Goal: Information Seeking & Learning: Check status

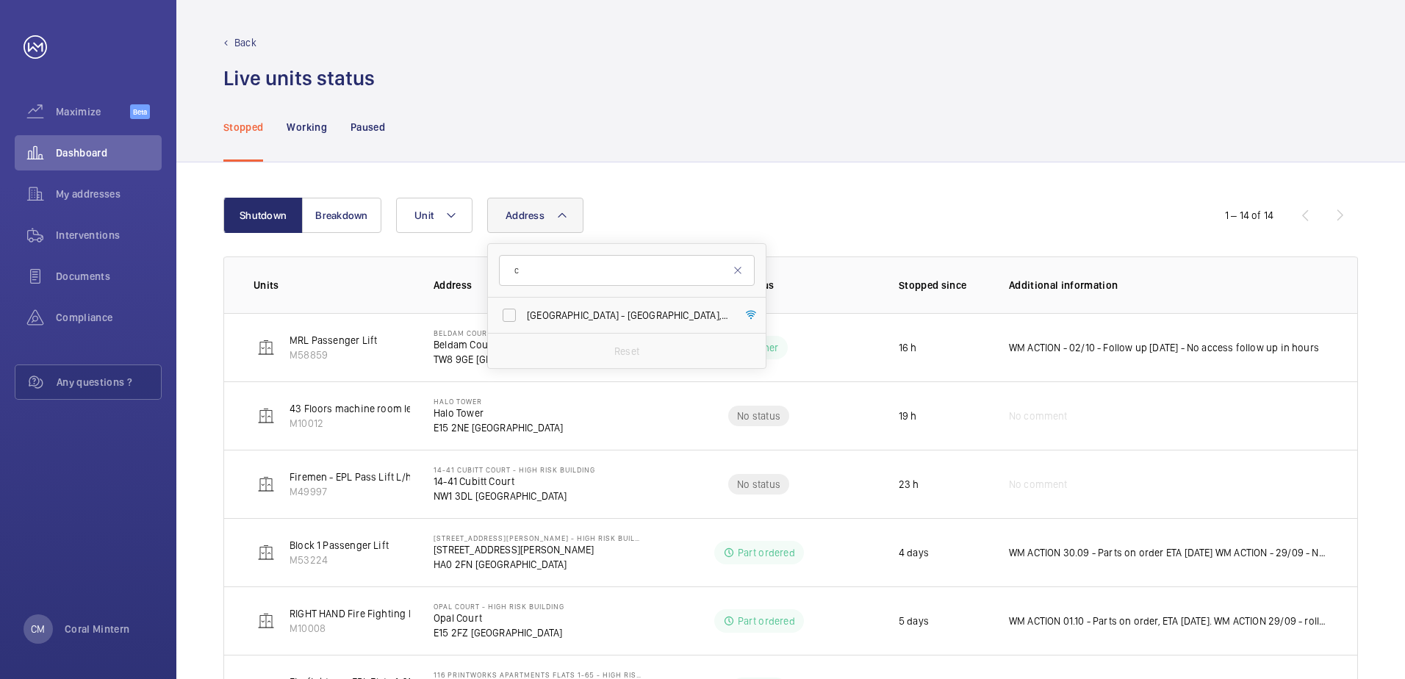
click at [509, 271] on input "c" at bounding box center [627, 270] width 256 height 31
type input "cubitt court"
click at [592, 317] on span "Court" at bounding box center [595, 315] width 26 height 12
click at [524, 317] on input "[STREET_ADDRESS]" at bounding box center [509, 315] width 29 height 29
checkbox input "true"
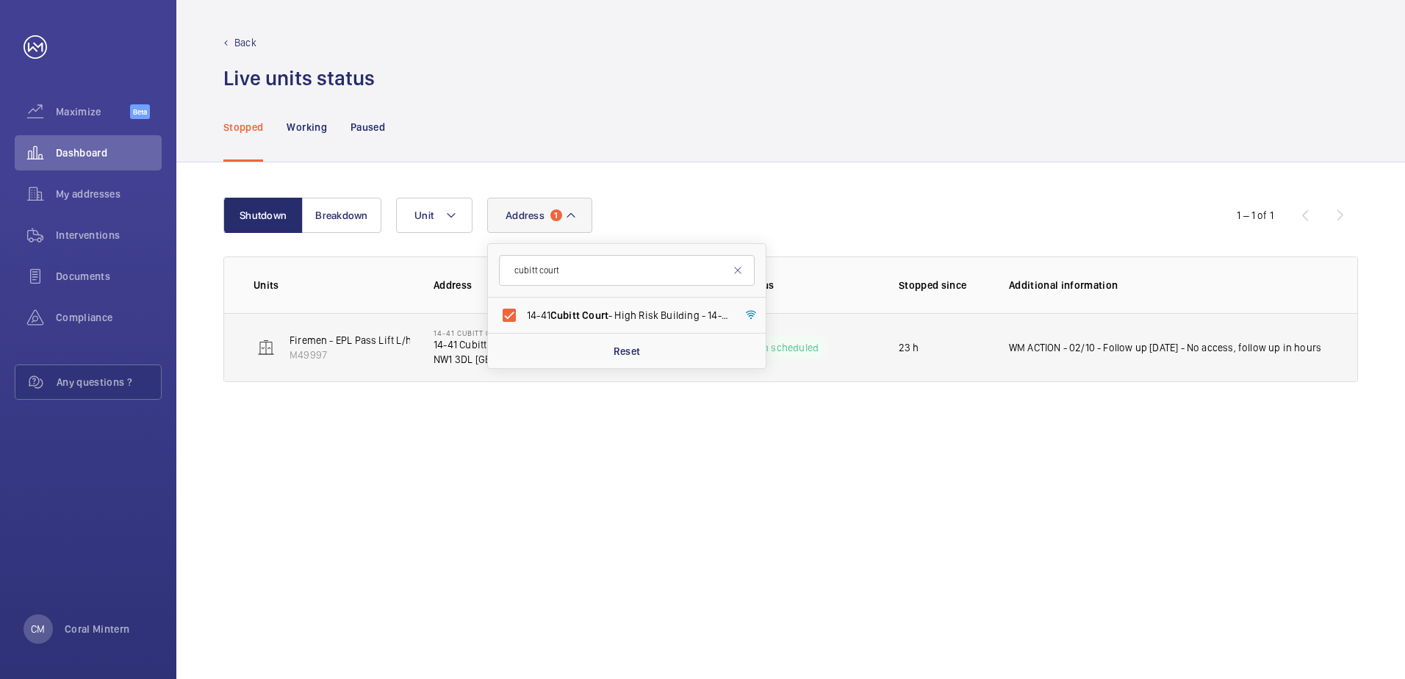
click at [1126, 379] on td "WM ACTION - 02/10 - Follow up [DATE] - No access, follow up in hours" at bounding box center [1171, 347] width 372 height 69
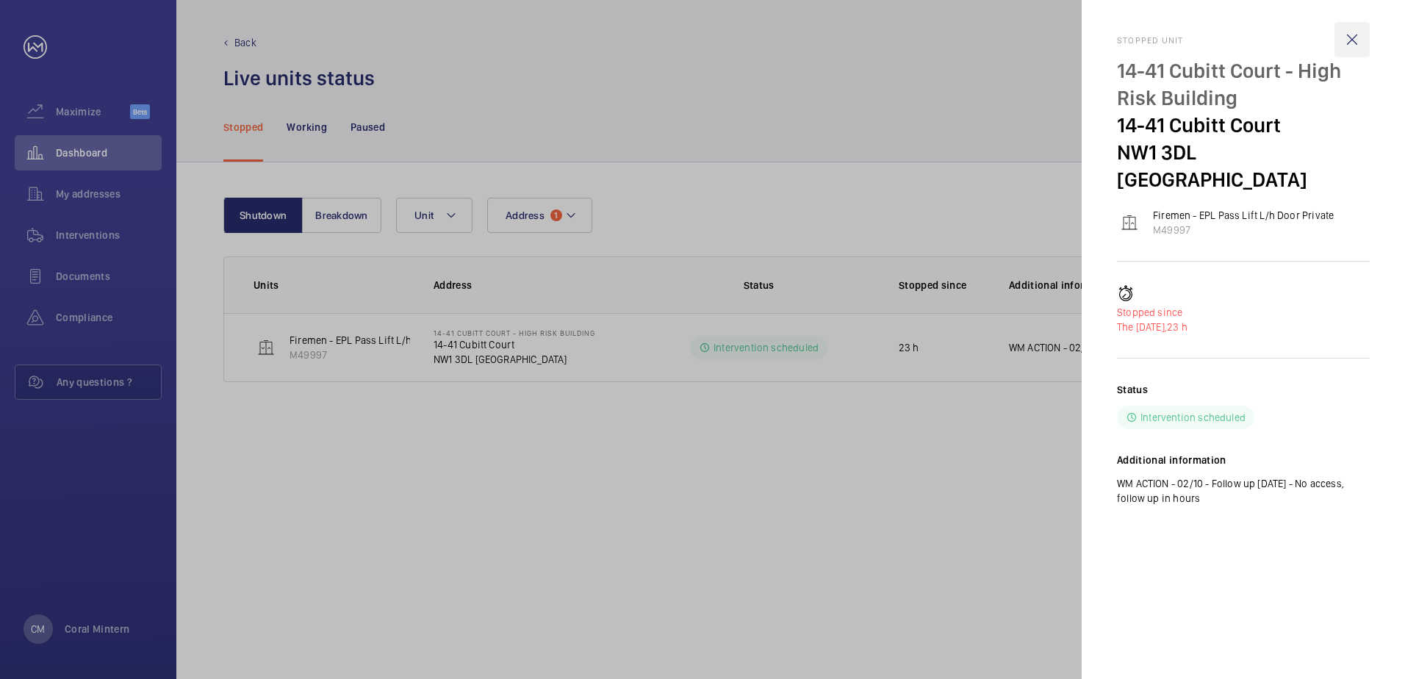
click at [1352, 39] on wm-front-icon-button at bounding box center [1351, 39] width 35 height 35
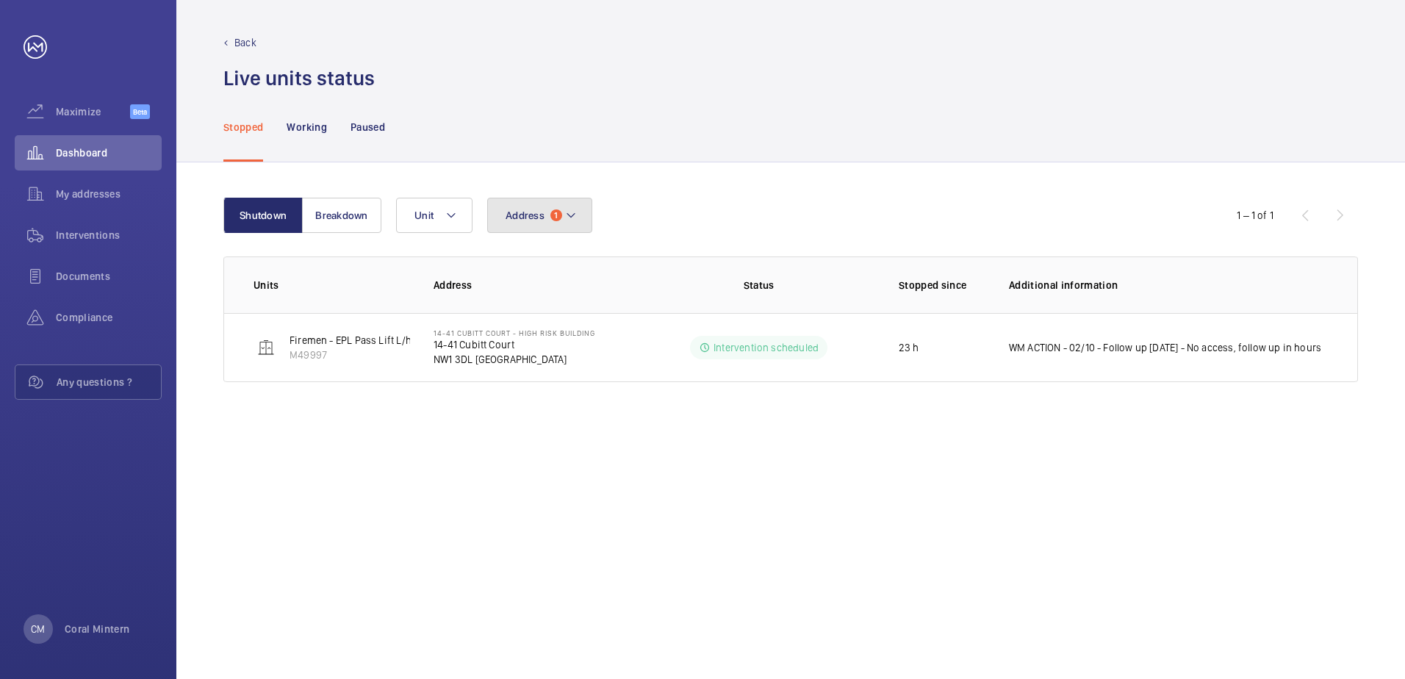
click at [532, 206] on button "Address 1" at bounding box center [539, 215] width 105 height 35
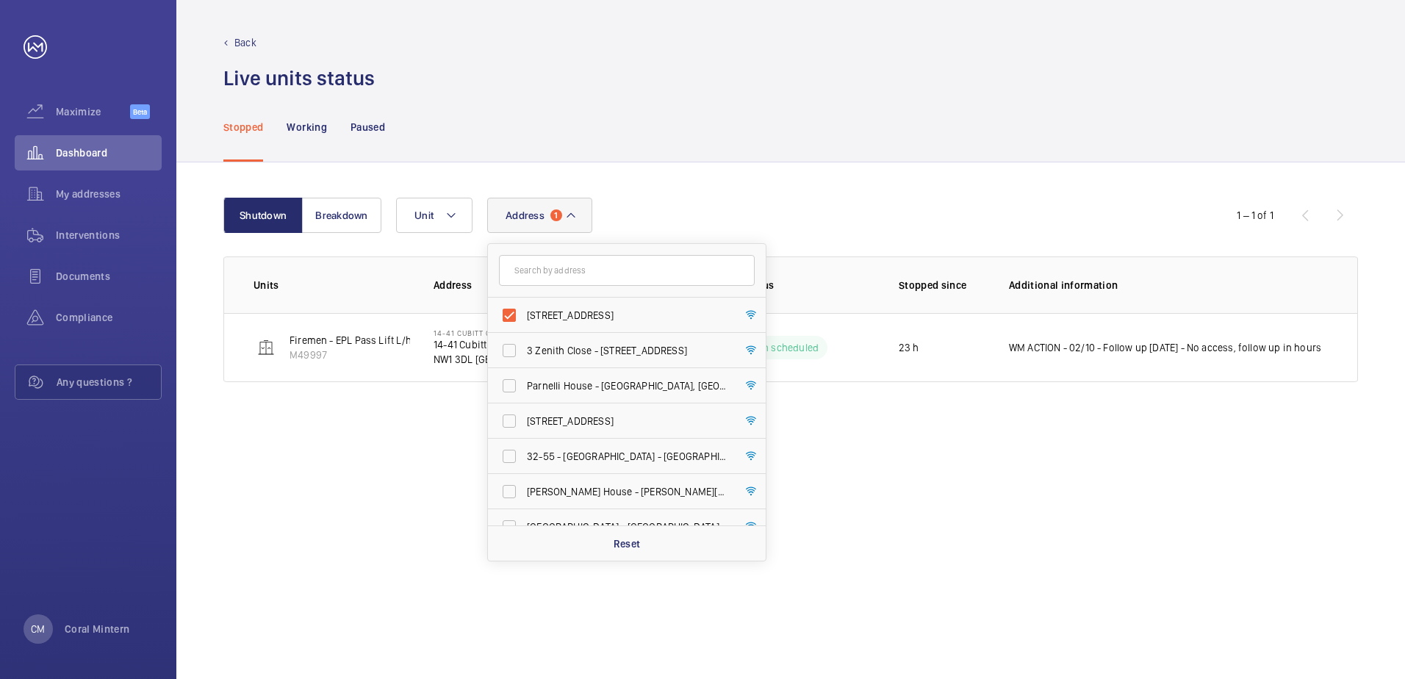
click at [597, 323] on label "[STREET_ADDRESS]" at bounding box center [616, 315] width 256 height 35
click at [524, 323] on input "[STREET_ADDRESS]" at bounding box center [509, 315] width 29 height 29
checkbox input "false"
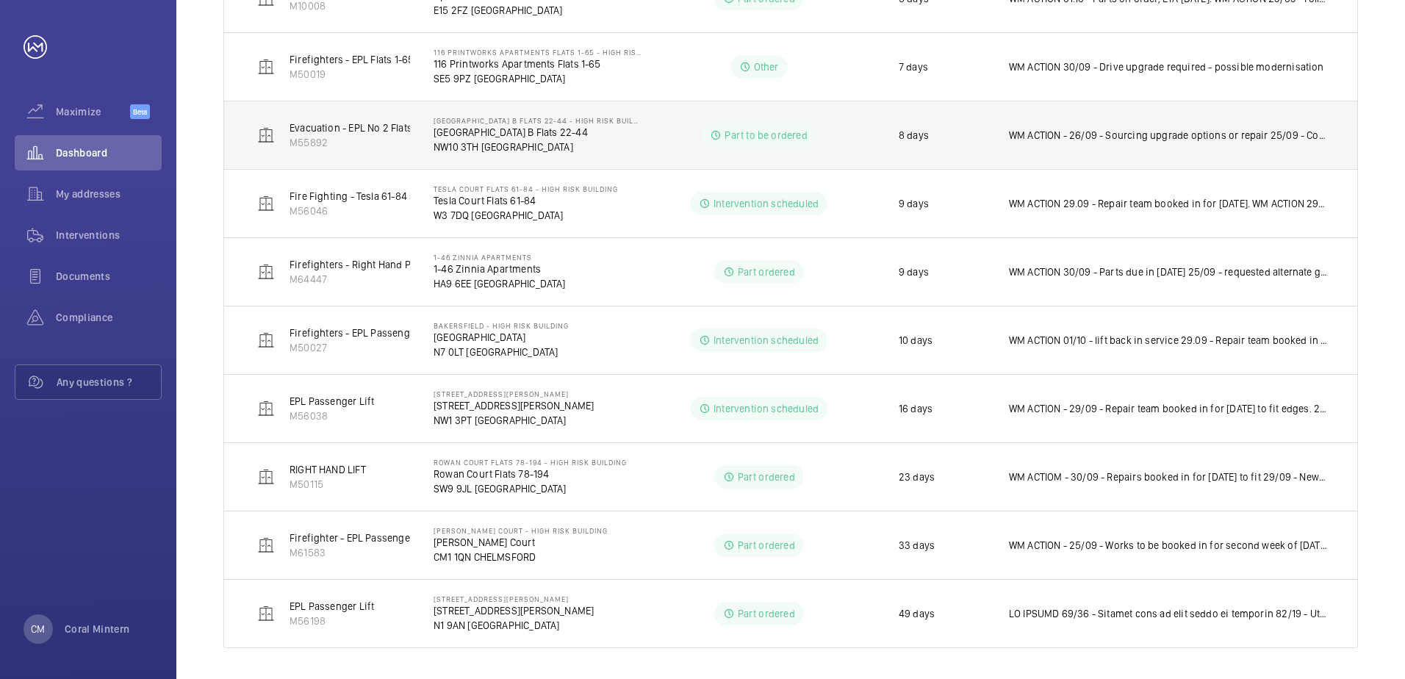
scroll to position [627, 0]
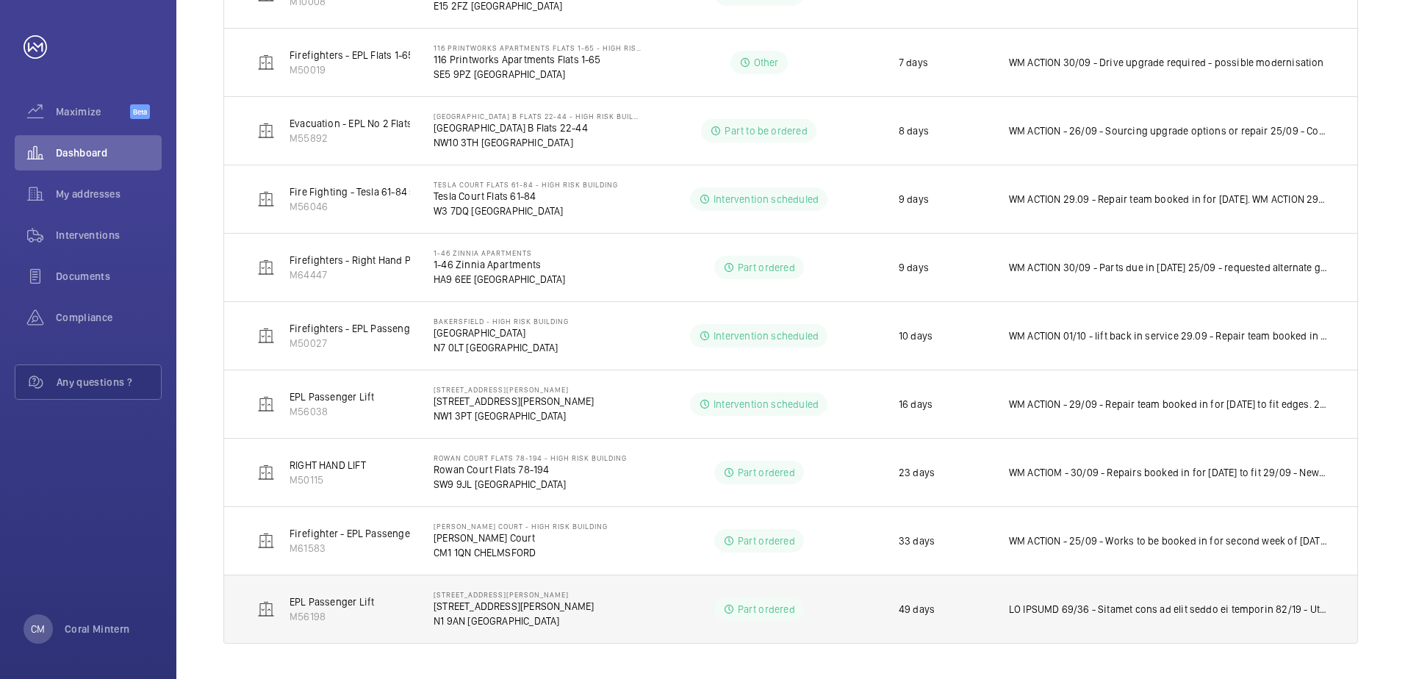
click at [1176, 608] on p at bounding box center [1168, 609] width 319 height 15
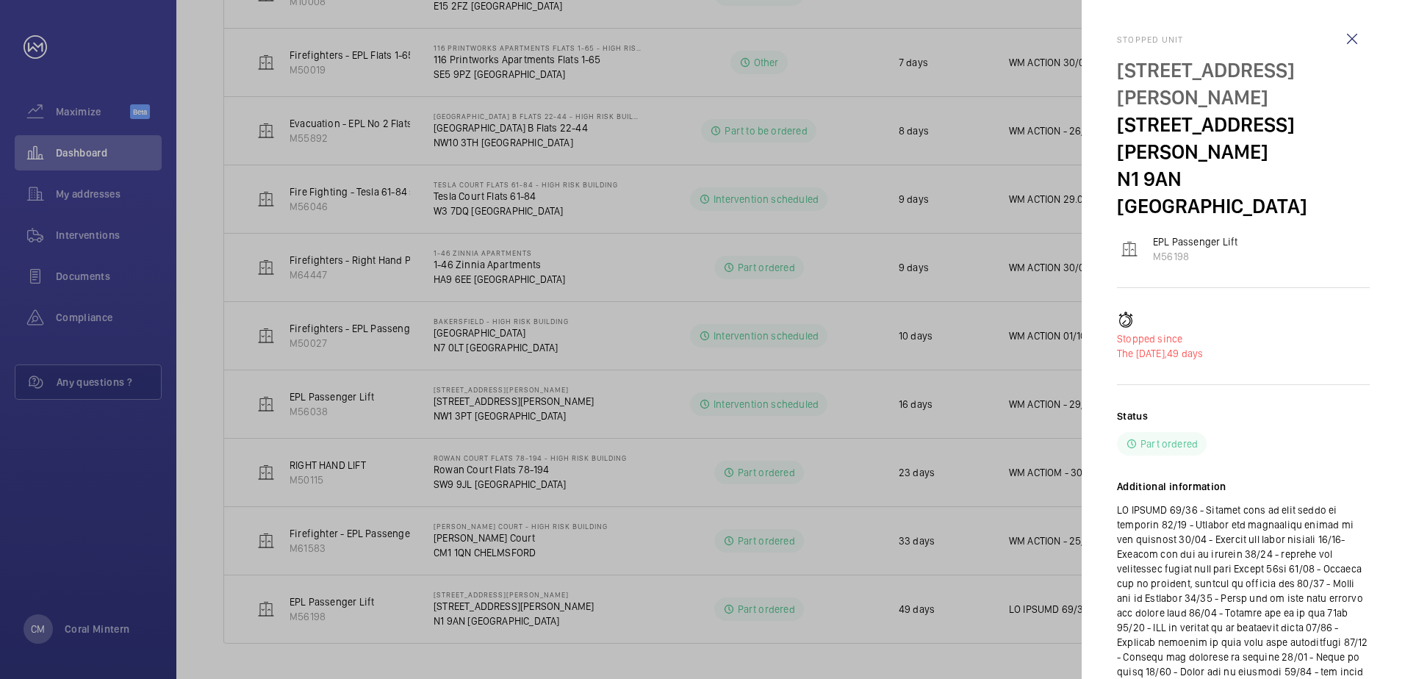
scroll to position [0, 0]
click at [1353, 39] on wm-front-icon-button at bounding box center [1351, 39] width 35 height 35
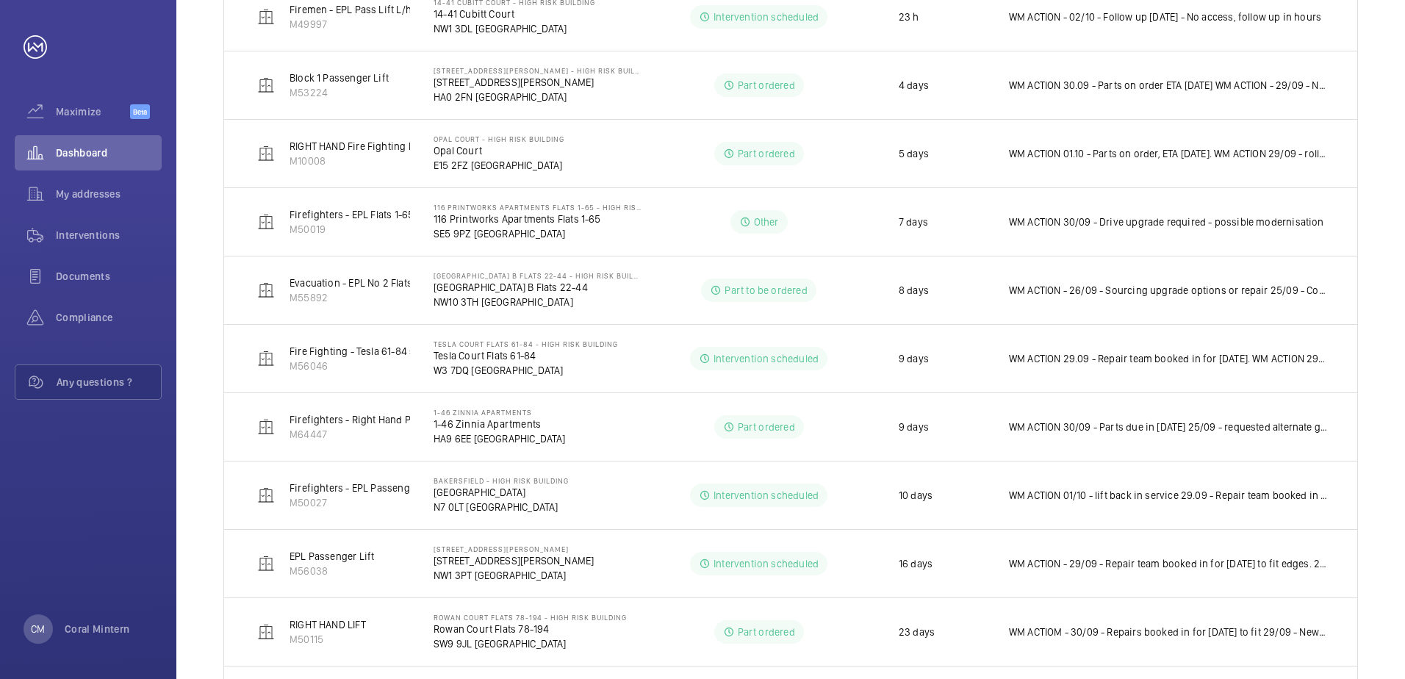
scroll to position [480, 0]
